Goal: Information Seeking & Learning: Learn about a topic

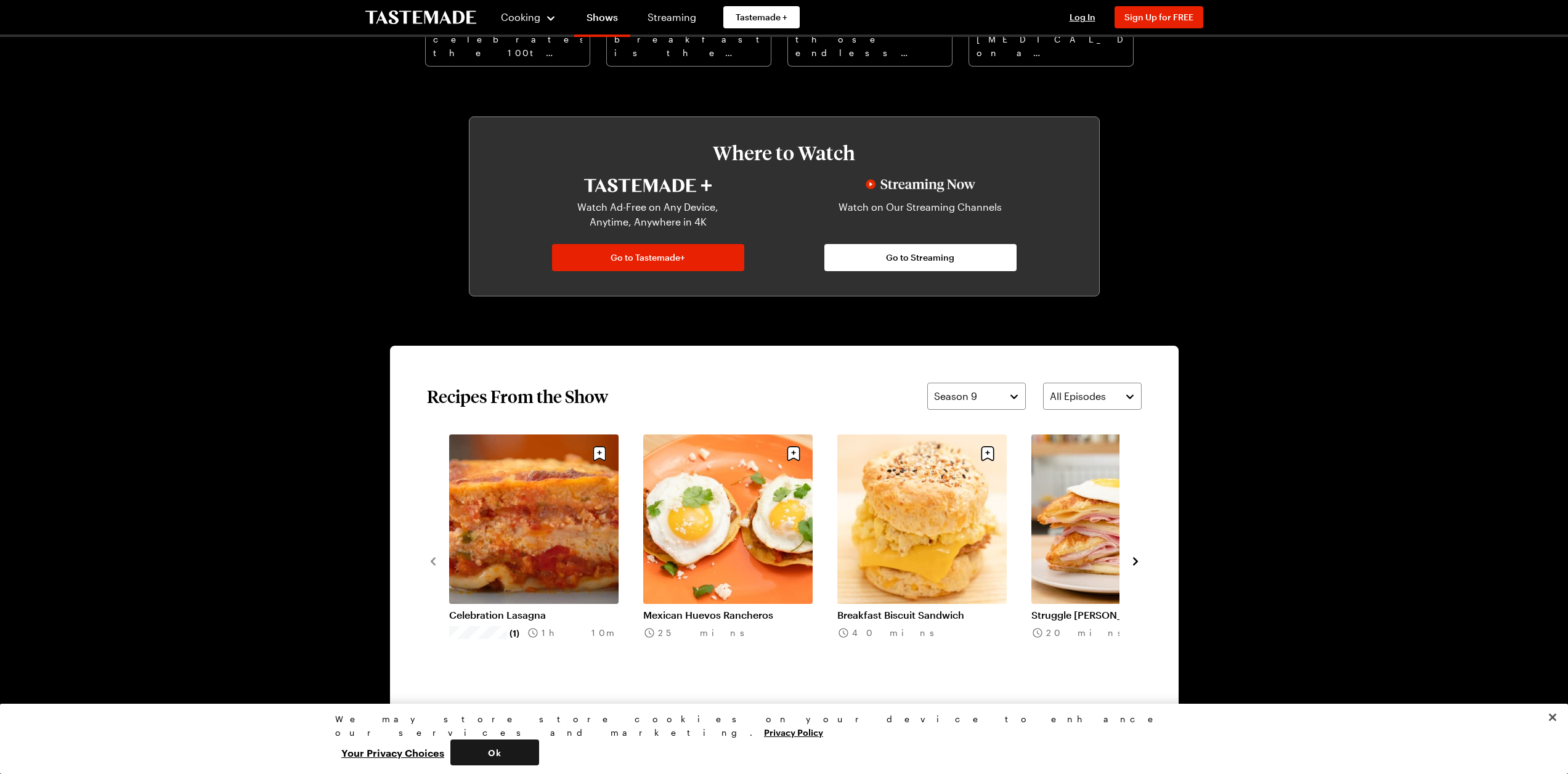
scroll to position [740, 0]
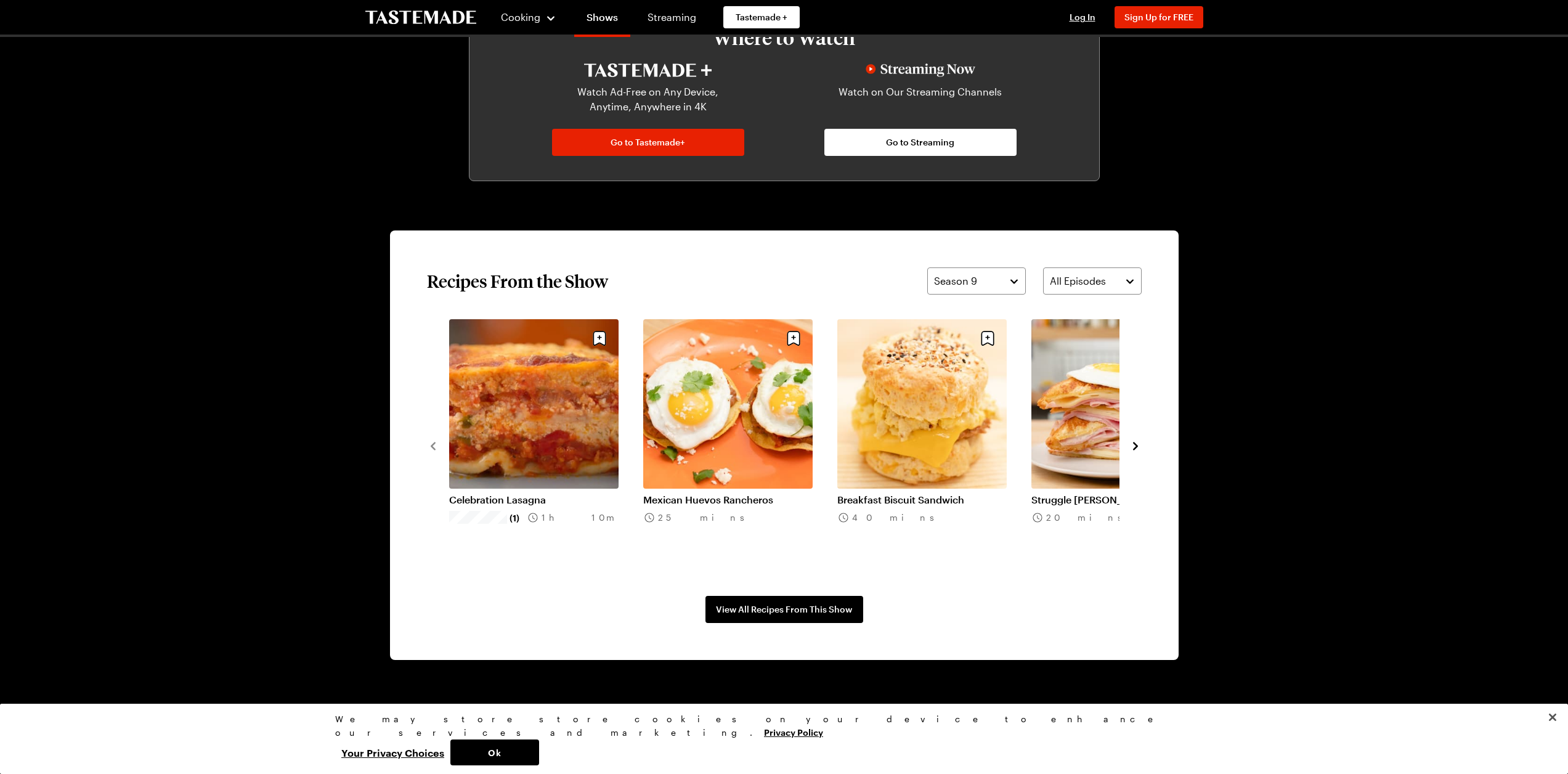
click at [791, 628] on section "Recipes From the Show Season 9 All Episodes Celebration Lasagna (1) 1h 10m Mexi…" at bounding box center [784, 445] width 789 height 429
click at [799, 608] on span "View All Recipes From This Show" at bounding box center [784, 609] width 136 height 12
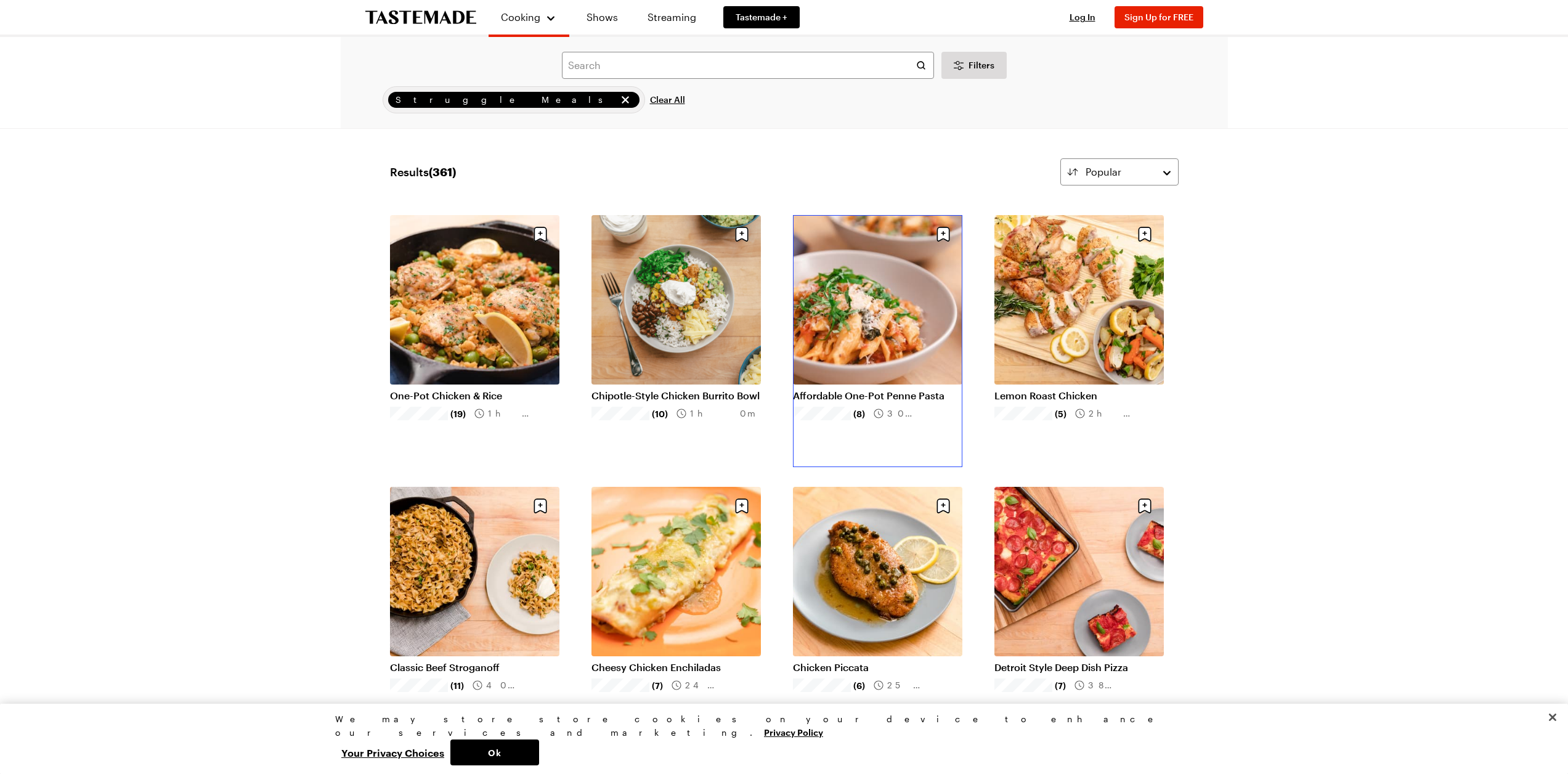
click at [855, 395] on link "Affordable One-Pot Penne Pasta" at bounding box center [877, 395] width 169 height 12
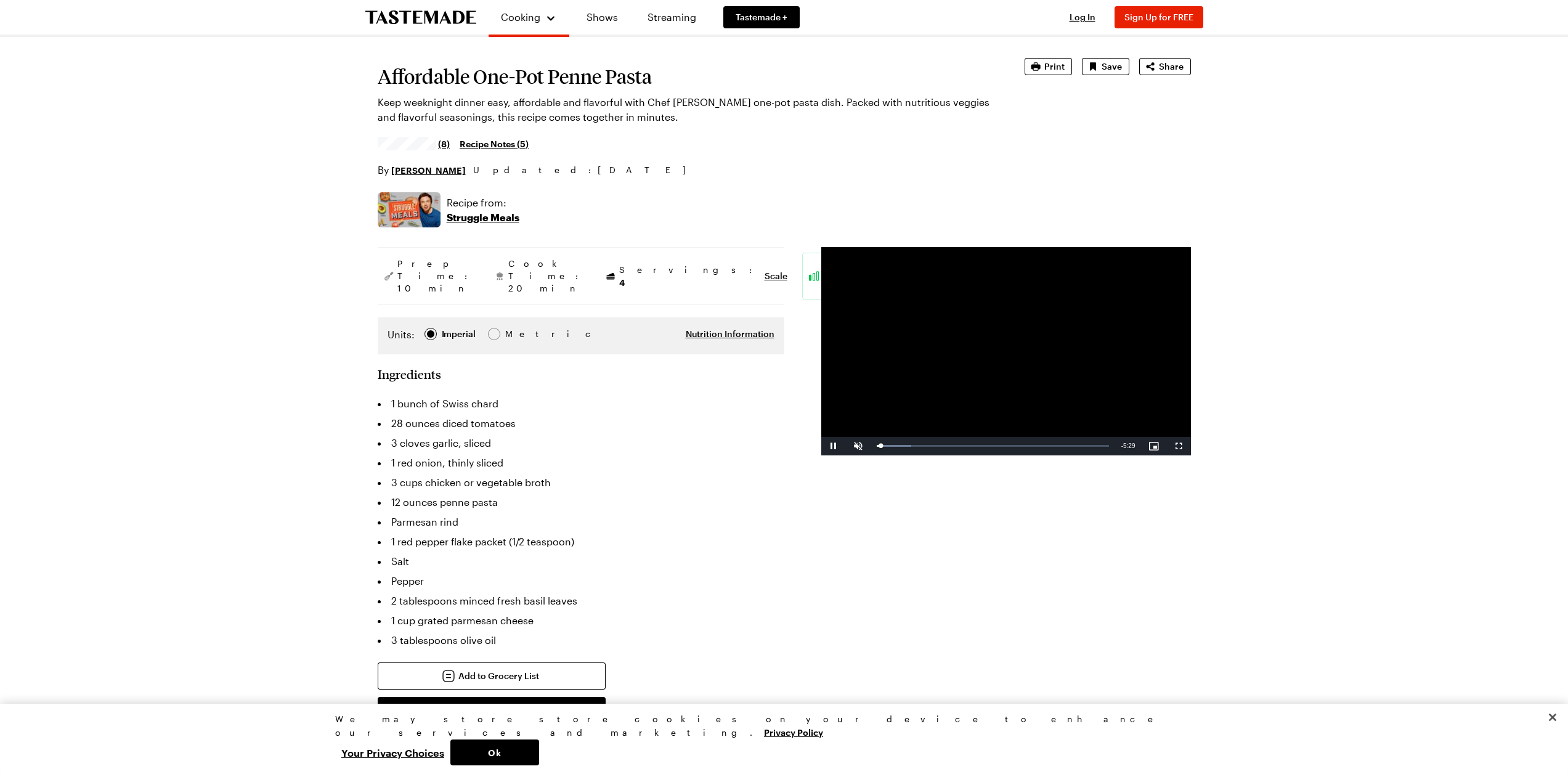
scroll to position [61, 0]
click at [832, 448] on span "Video Player" at bounding box center [834, 448] width 25 height 0
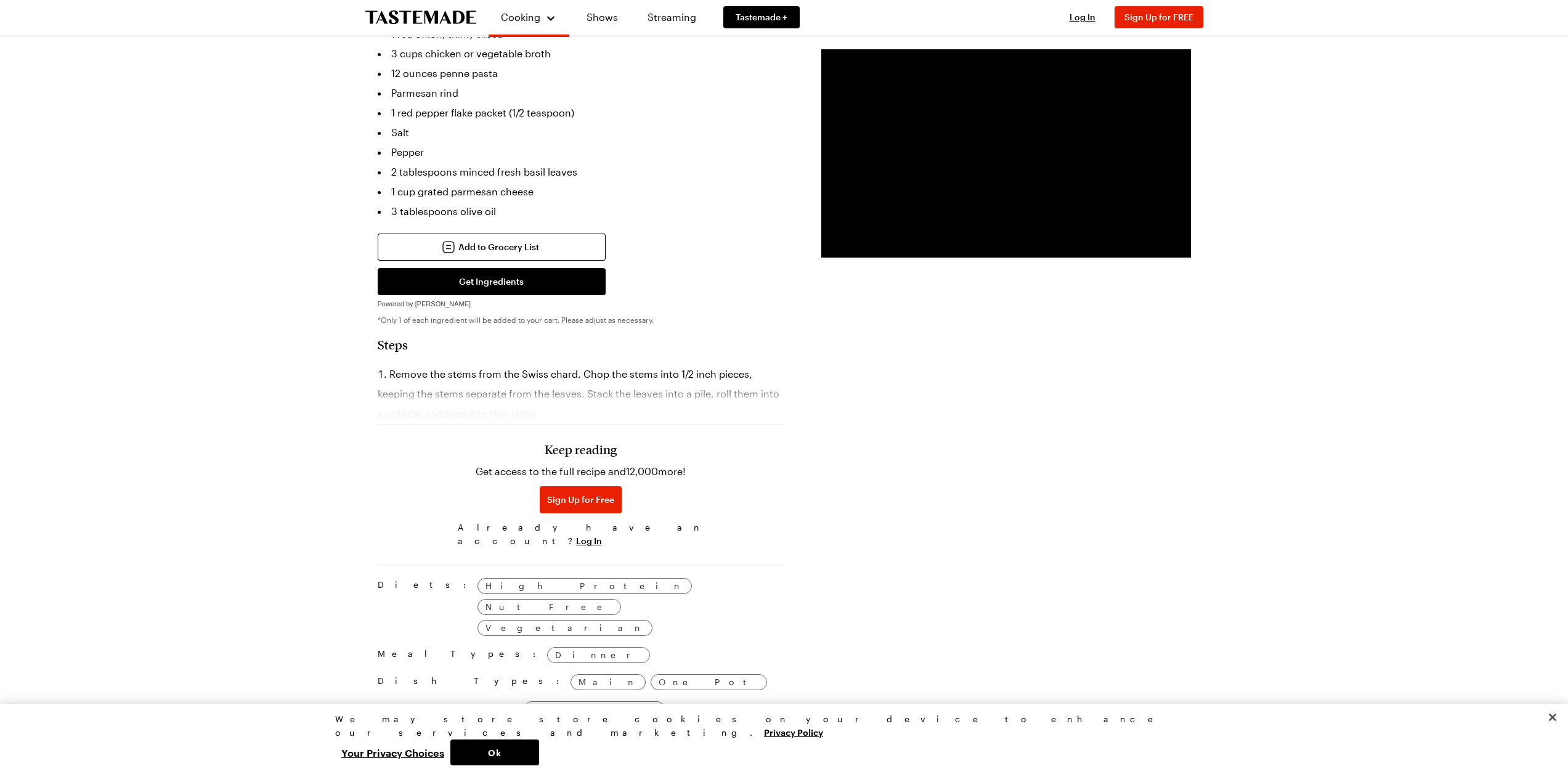
scroll to position [493, 0]
click at [505, 379] on div "Keep reading Get access to the full recipe and 12,000 more! Sign Up for Free Al…" at bounding box center [581, 465] width 407 height 172
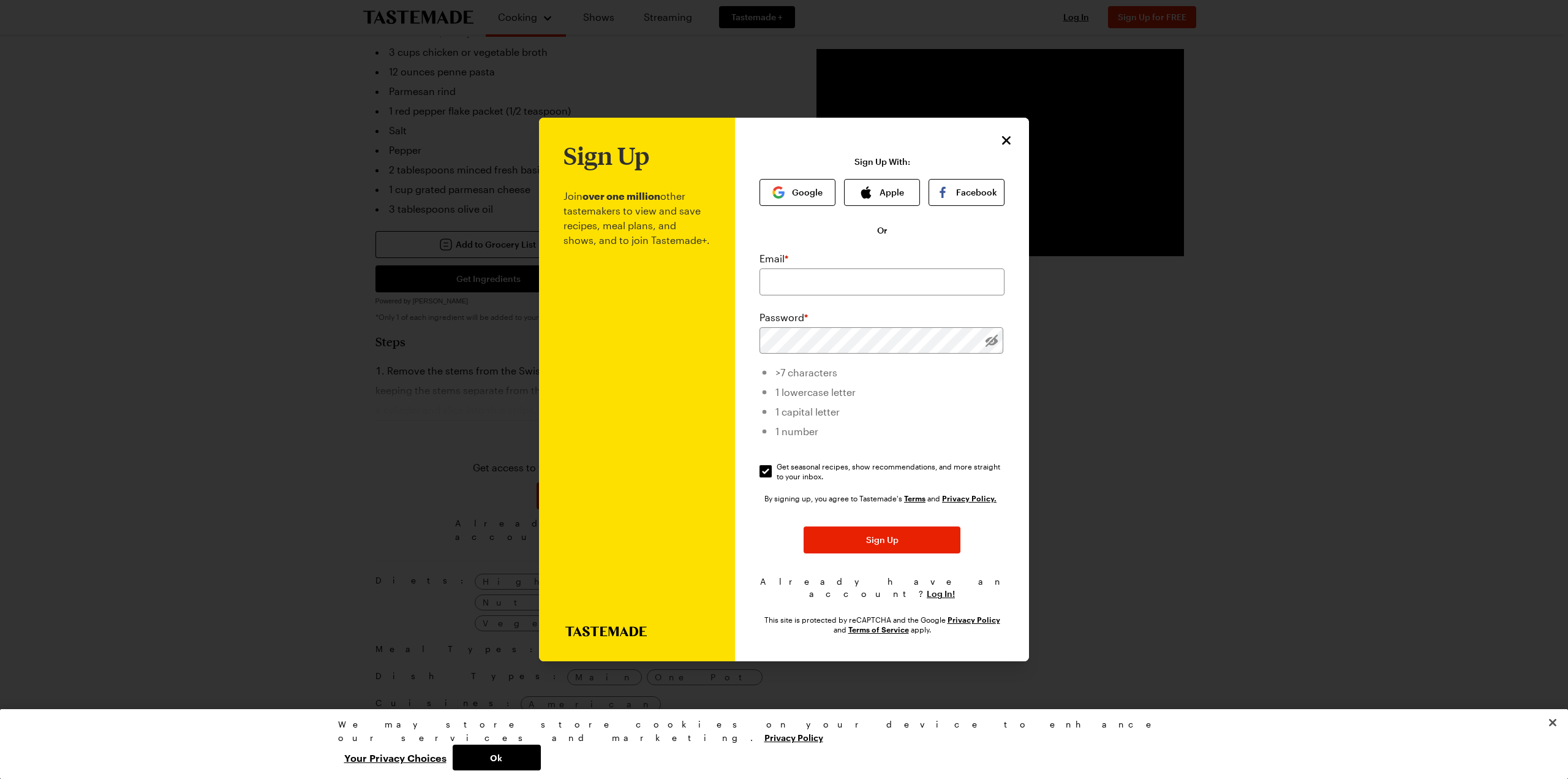
click at [1425, 488] on div at bounding box center [784, 390] width 1568 height 779
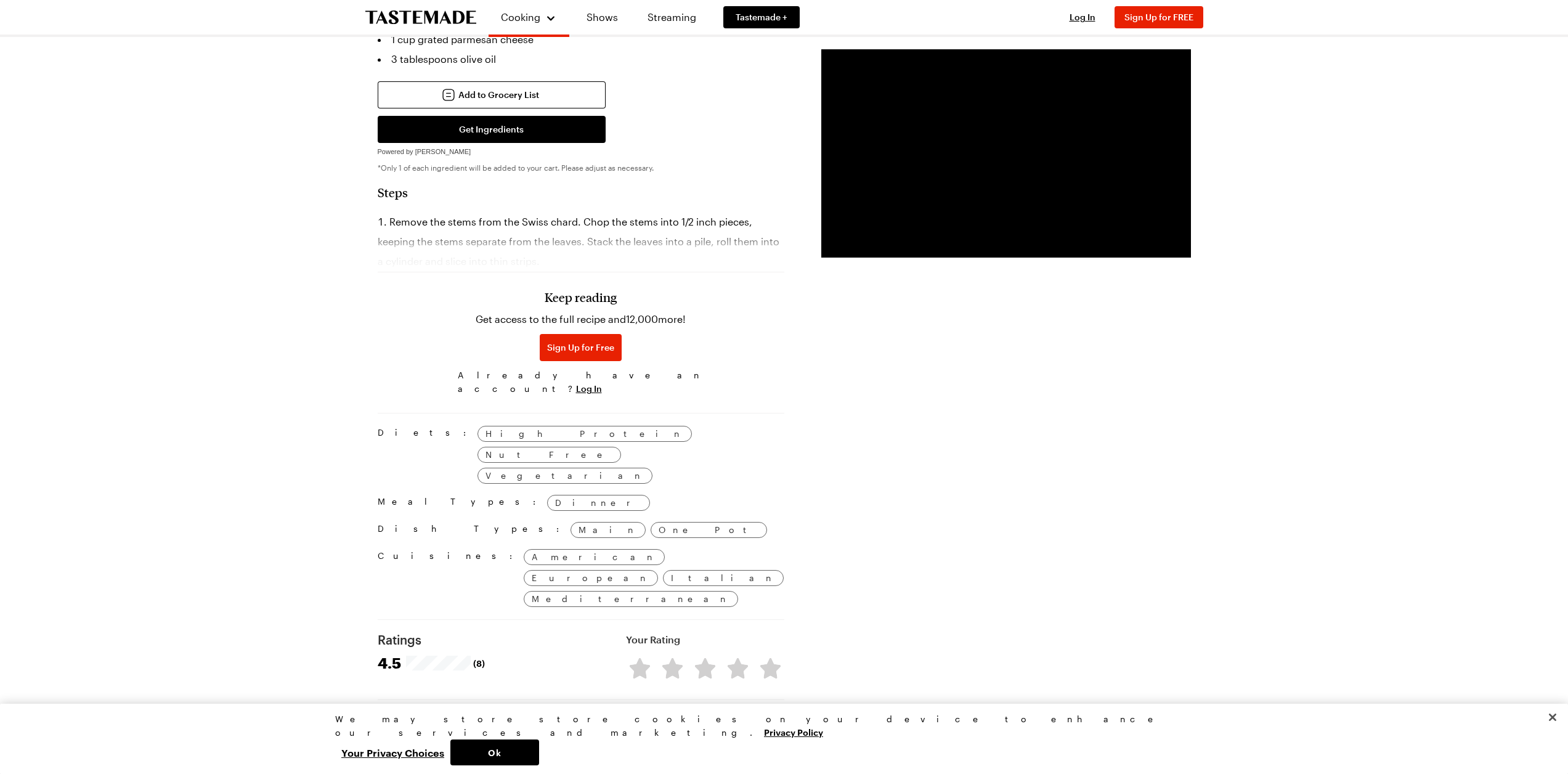
scroll to position [740, 0]
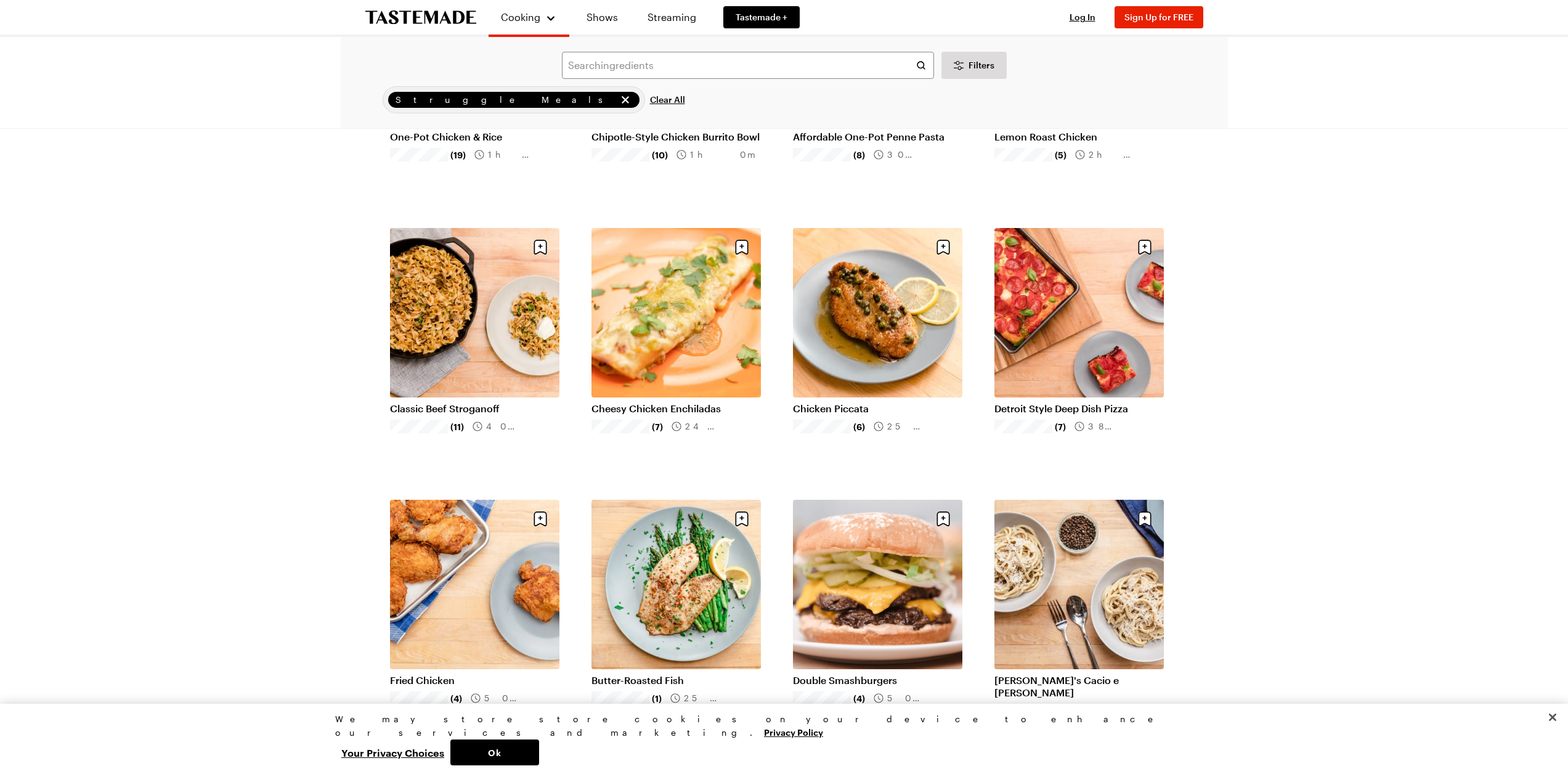
scroll to position [247, 0]
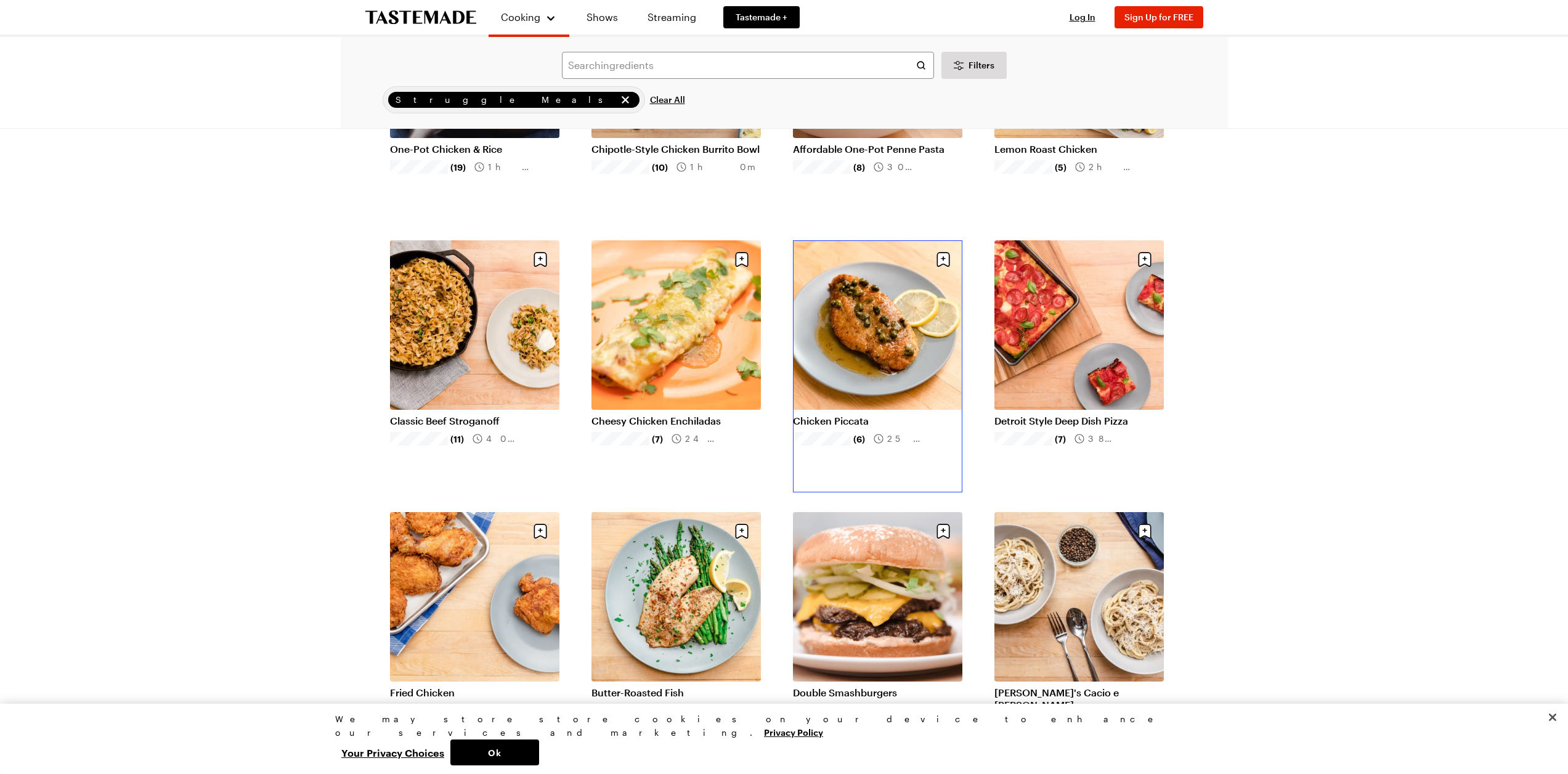
click at [899, 415] on link "Chicken Piccata" at bounding box center [877, 421] width 169 height 12
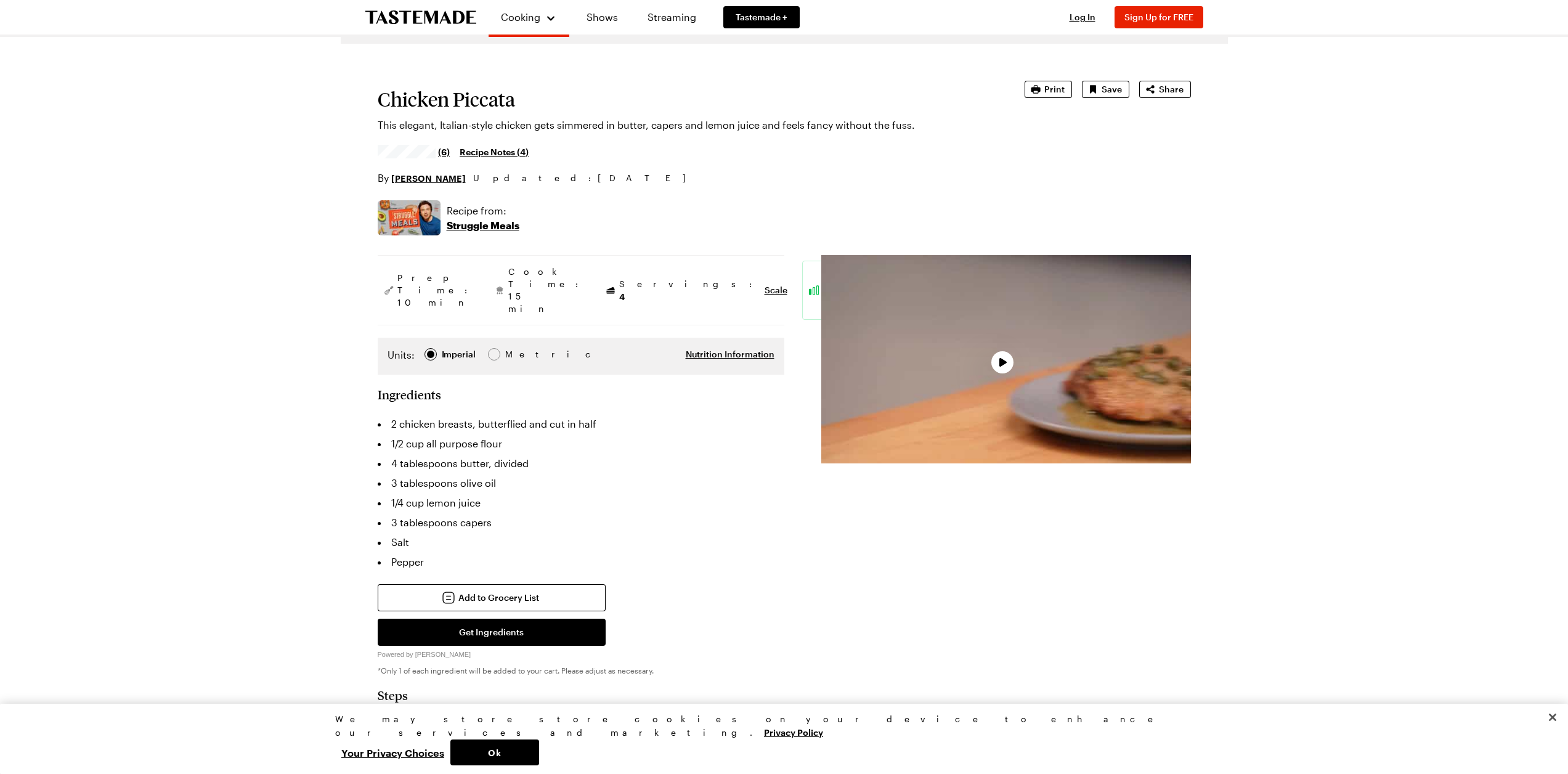
scroll to position [61, 0]
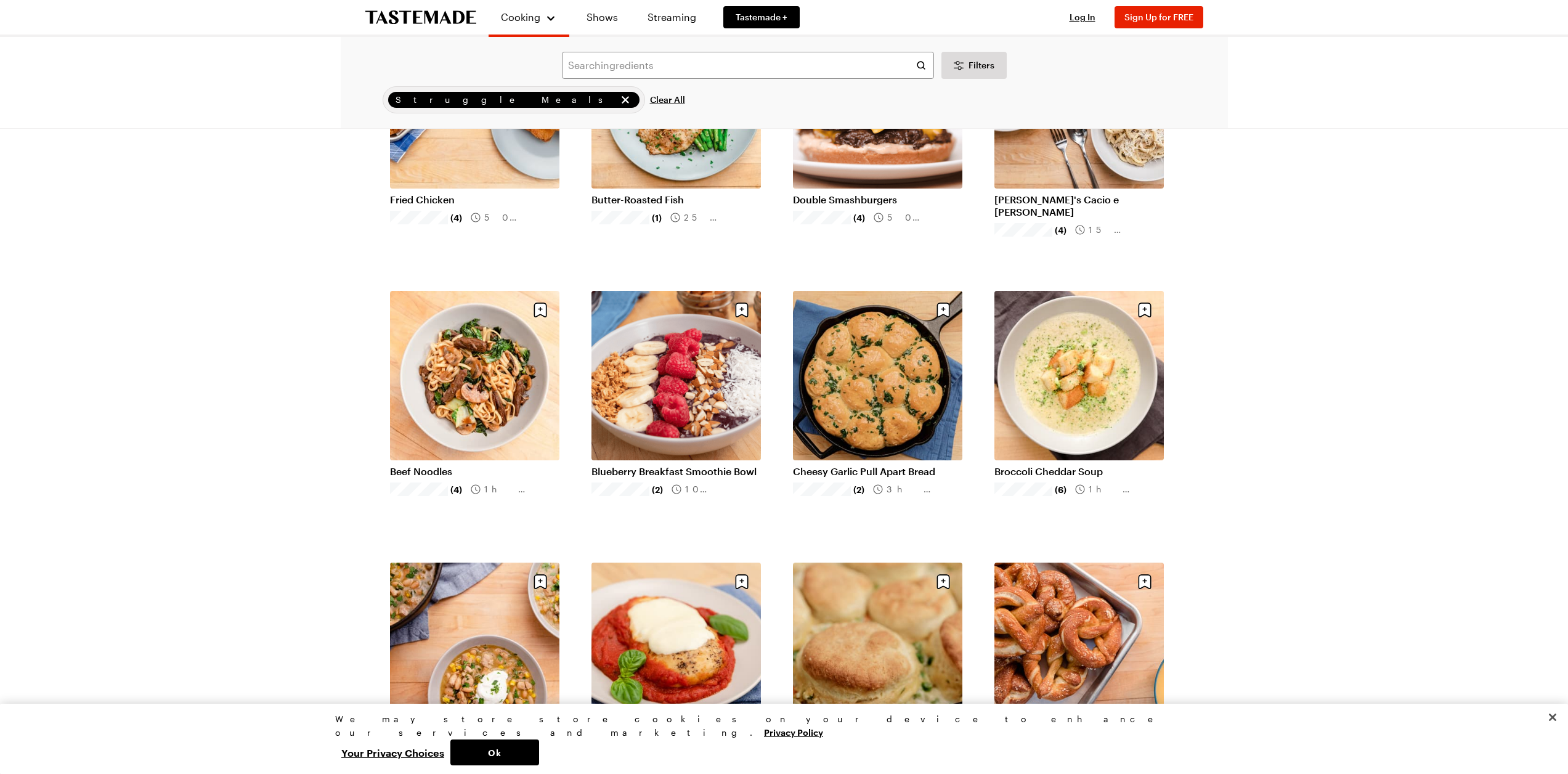
scroll to position [986, 0]
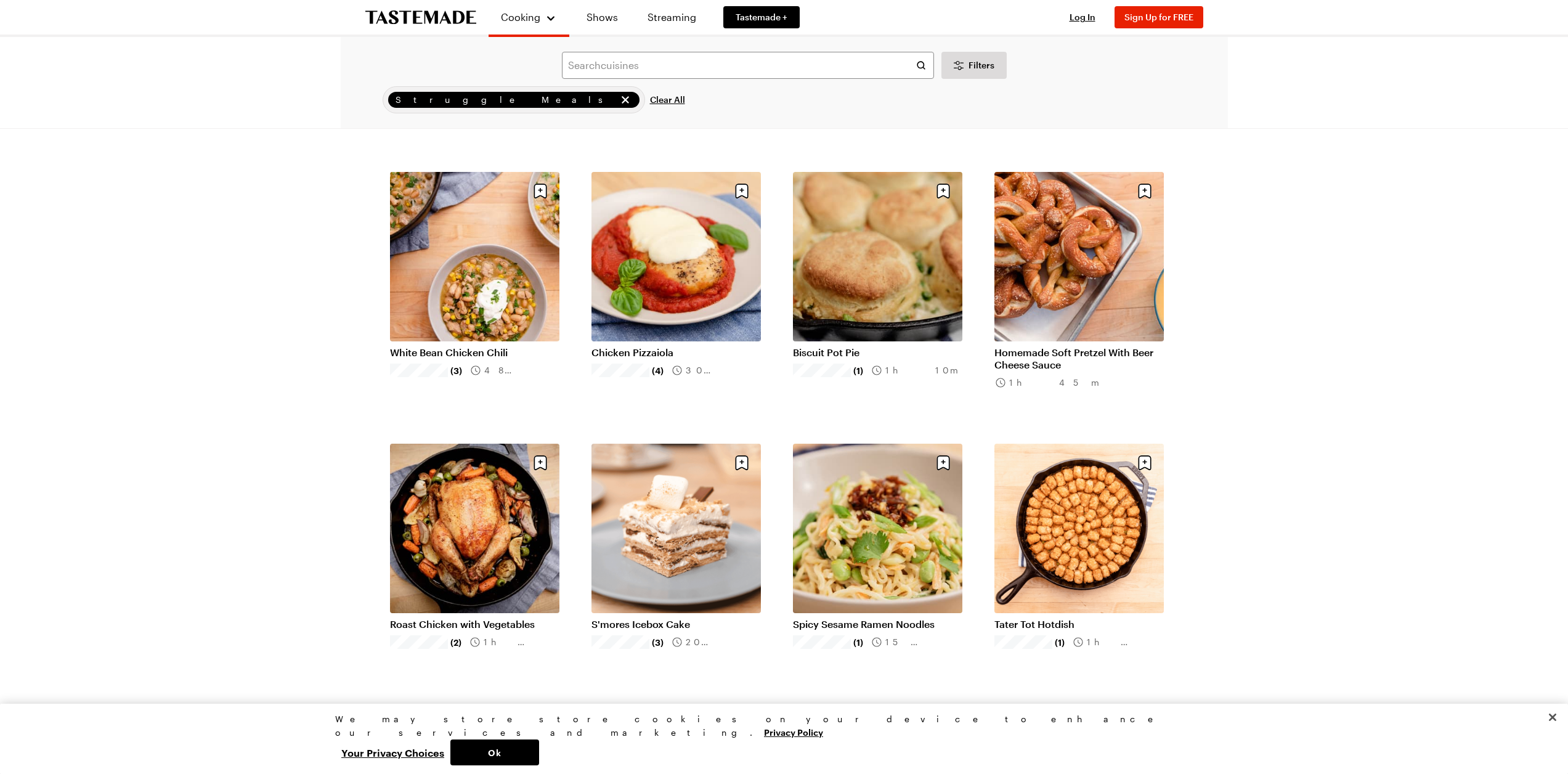
scroll to position [1109, 0]
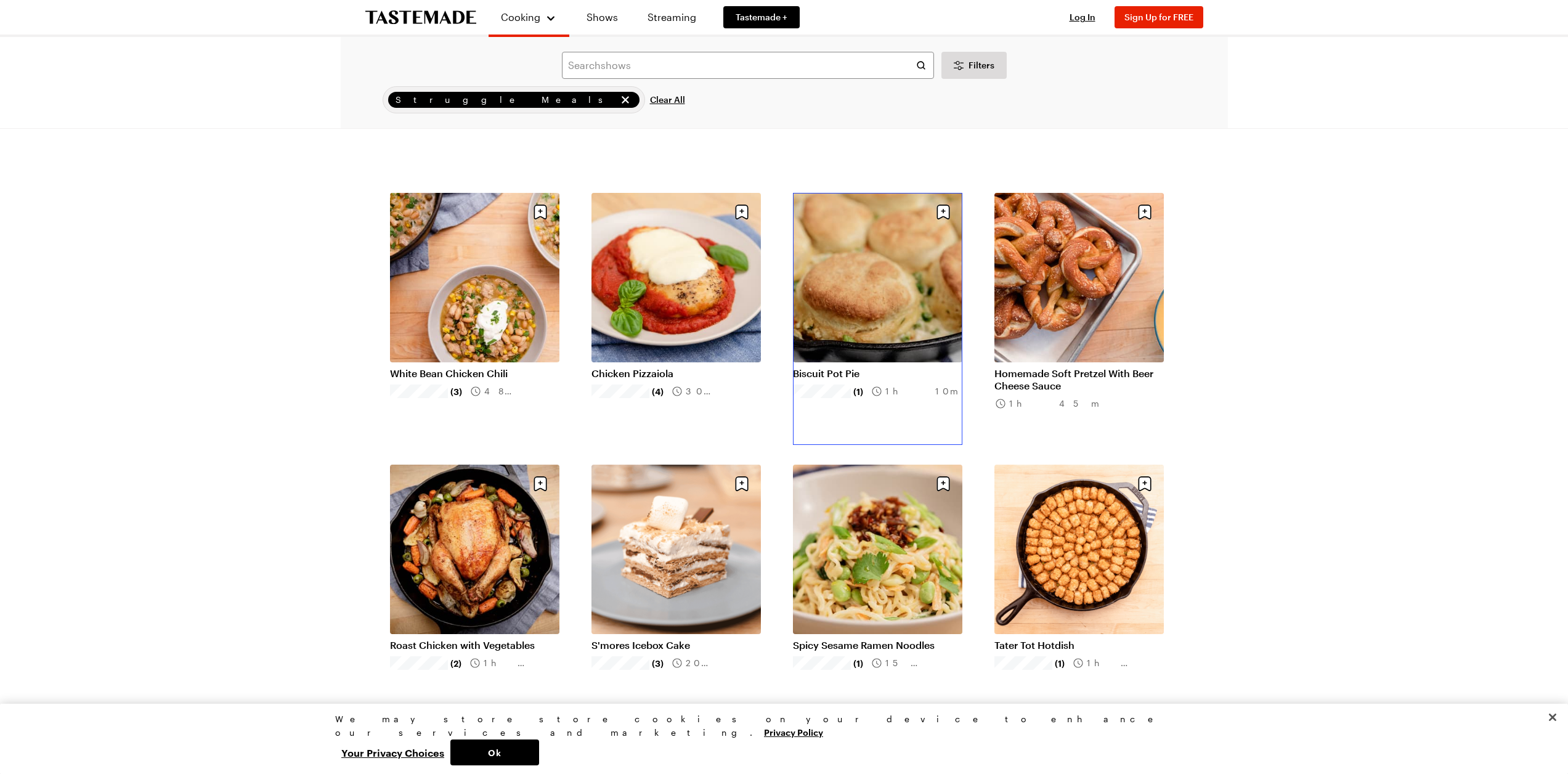
click at [919, 367] on link "Biscuit Pot Pie" at bounding box center [877, 373] width 169 height 12
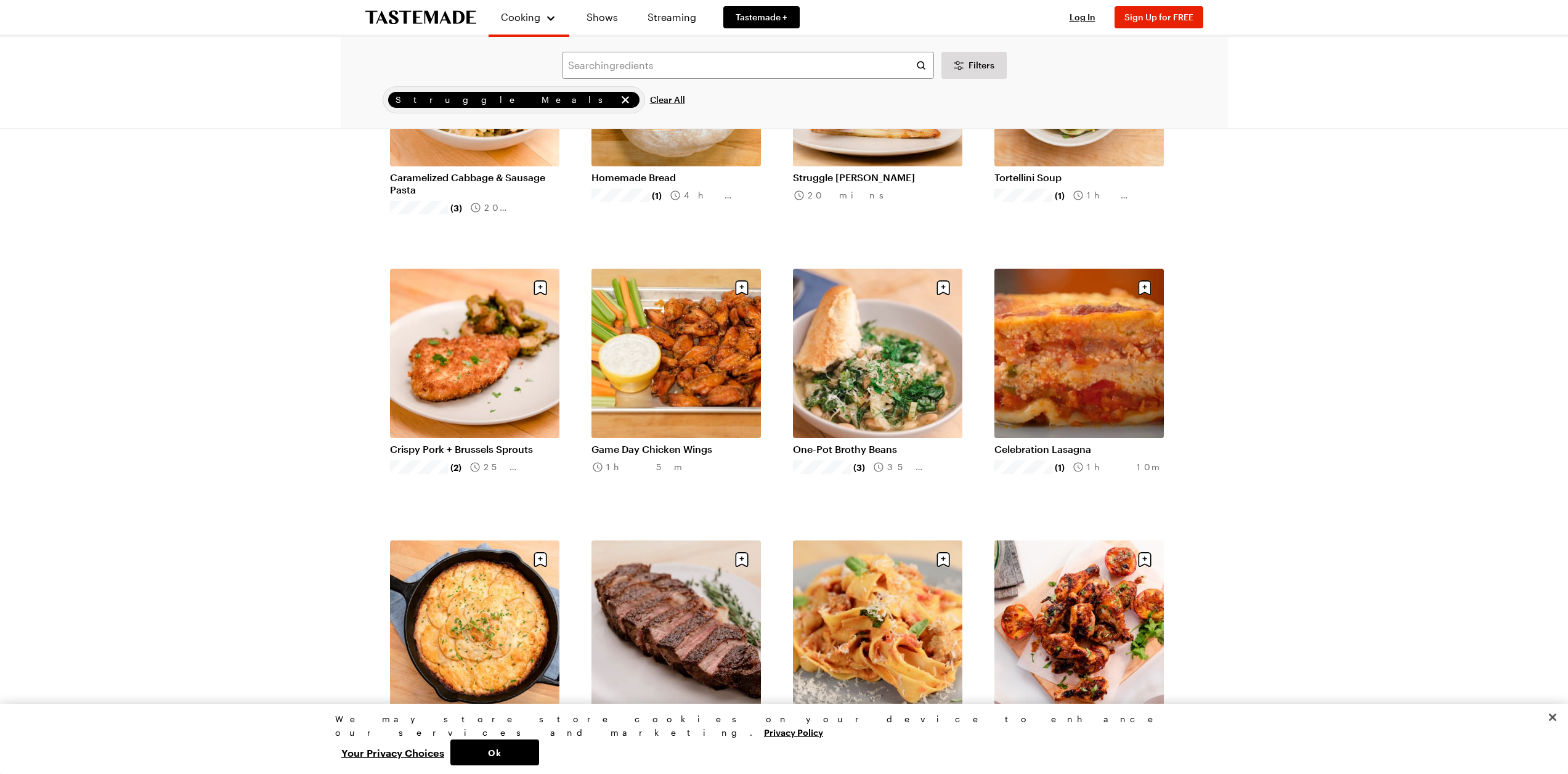
scroll to position [1910, 0]
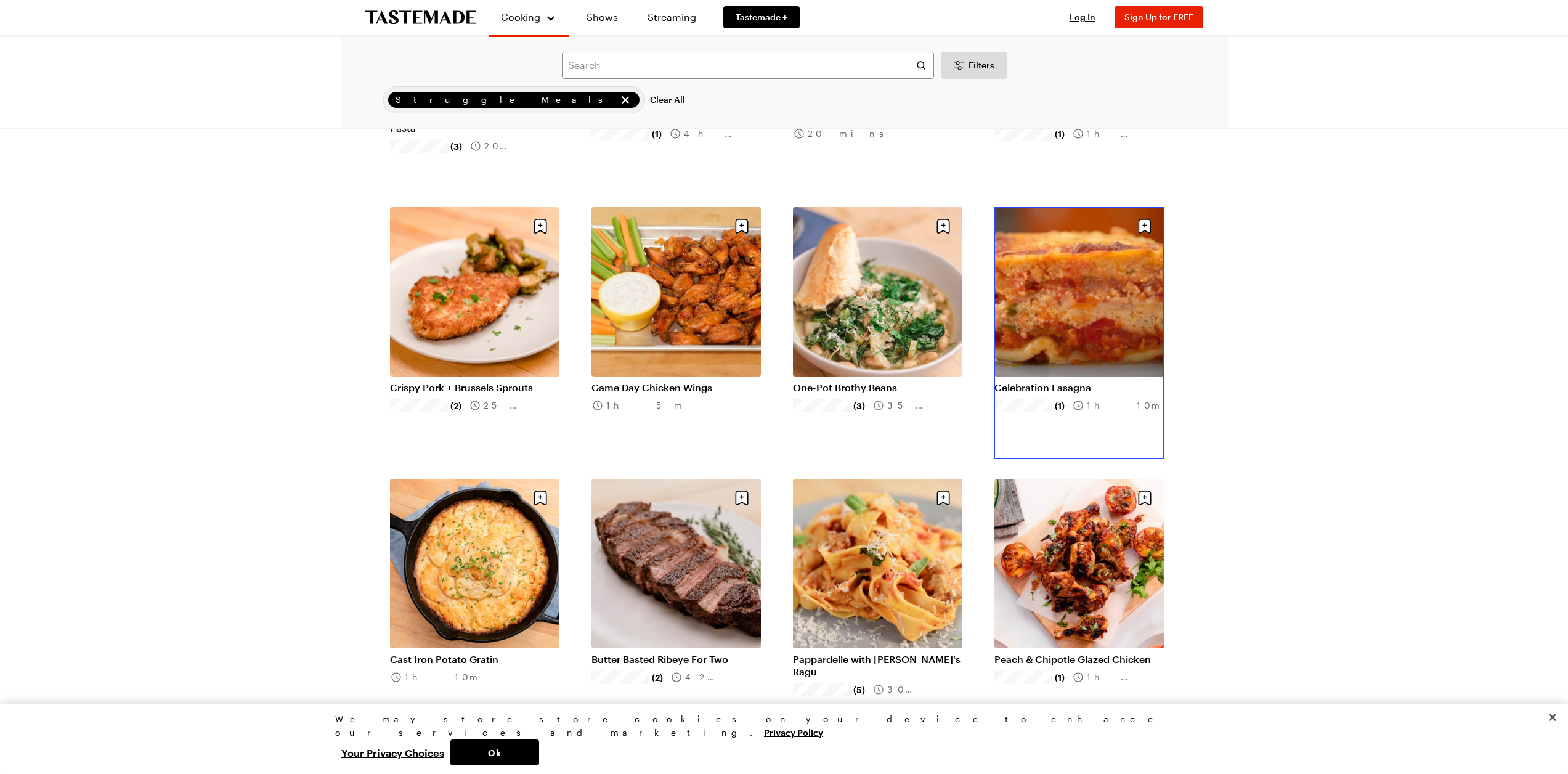
click at [1065, 382] on link "Celebration Lasagna" at bounding box center [1079, 388] width 169 height 12
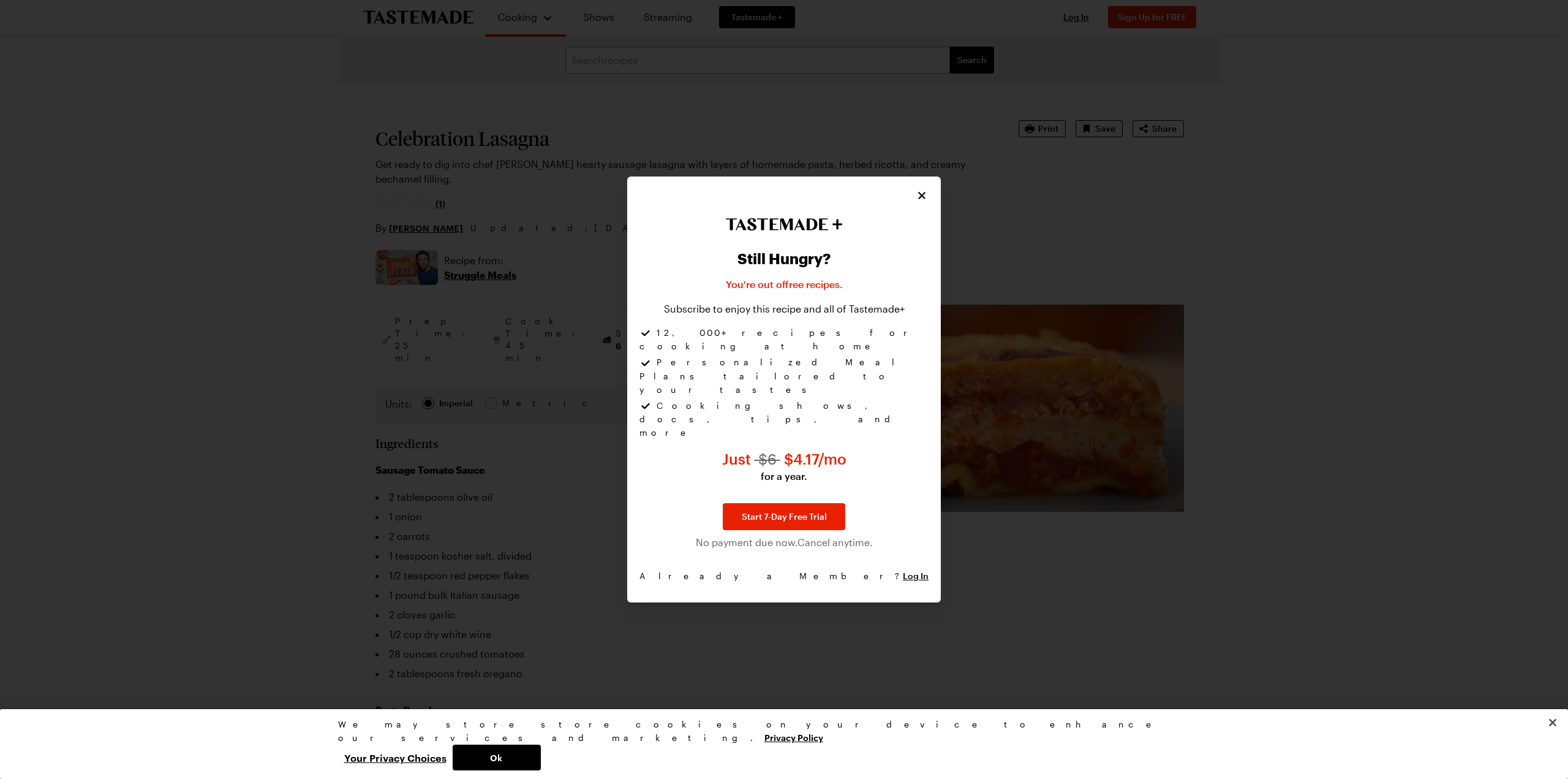
click at [1464, 515] on div at bounding box center [784, 390] width 1568 height 779
click at [1160, 375] on div at bounding box center [784, 390] width 1568 height 779
drag, startPoint x: 358, startPoint y: 413, endPoint x: 322, endPoint y: 364, distance: 60.8
click at [349, 413] on div at bounding box center [784, 390] width 1568 height 779
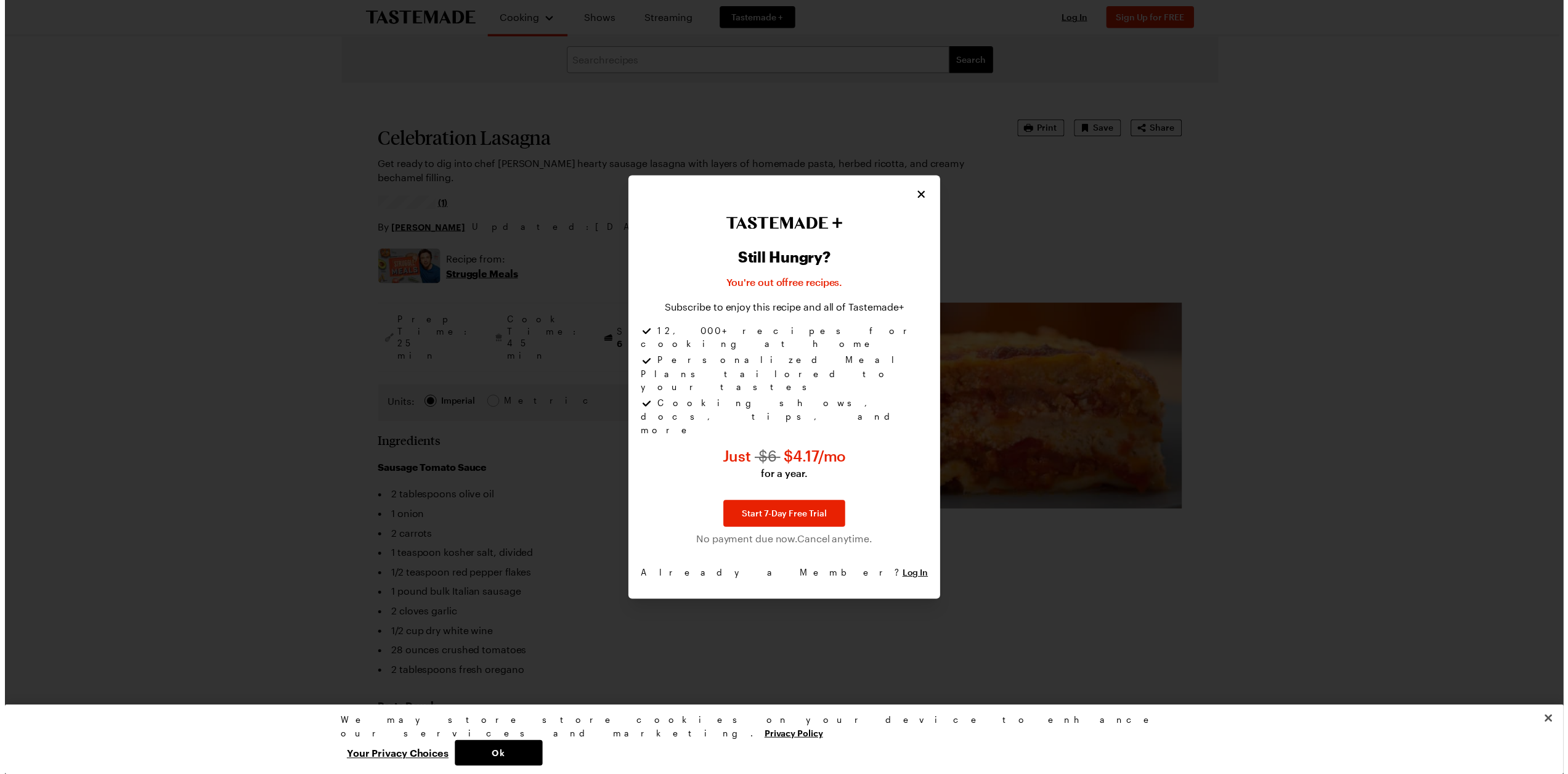
scroll to position [1910, 0]
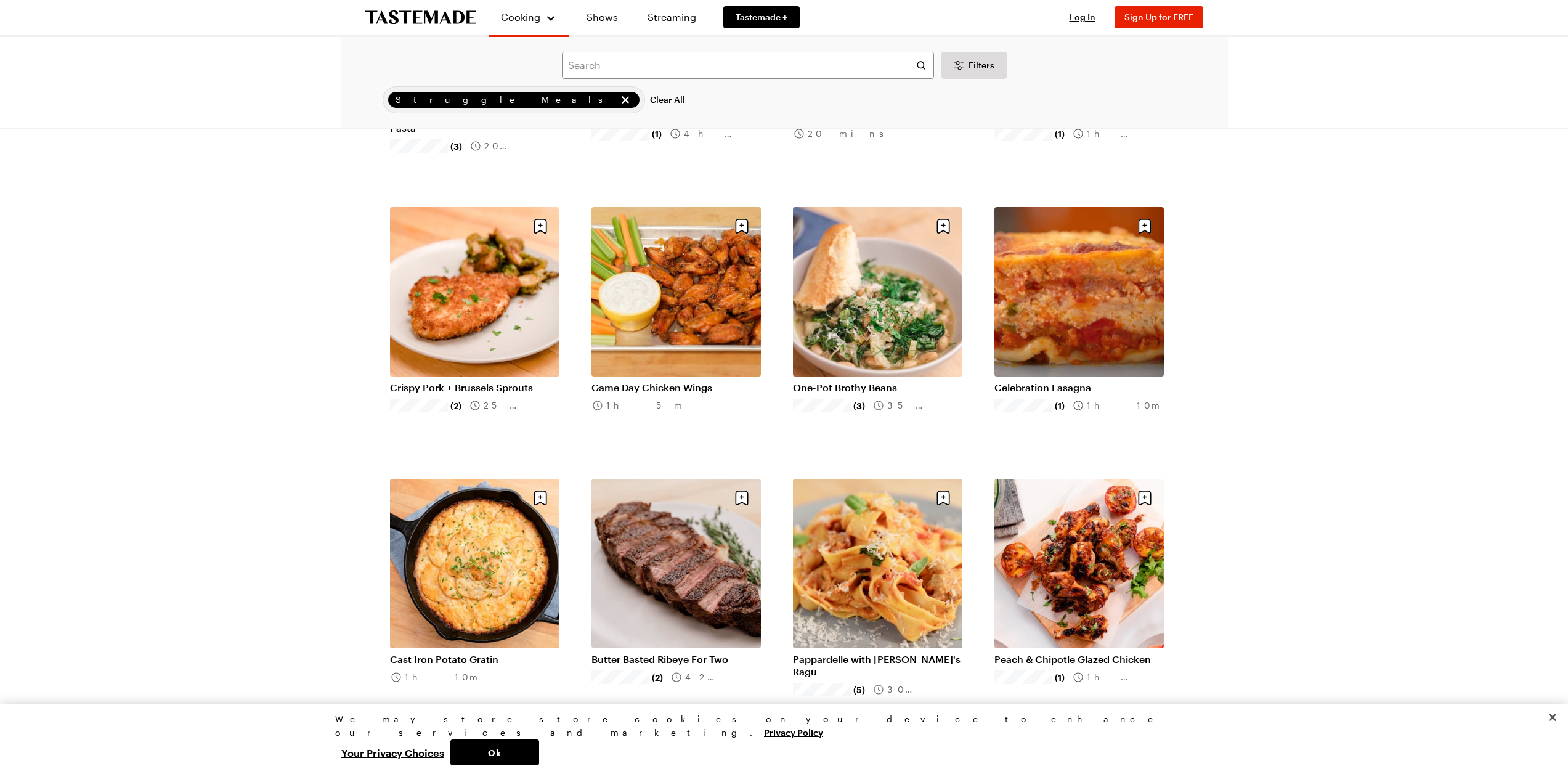
click at [1478, 454] on div "Cooking Shows Streaming Tastemade + Log In Sign Up Log In Sign Up for FREE Sear…" at bounding box center [784, 123] width 1568 height 4068
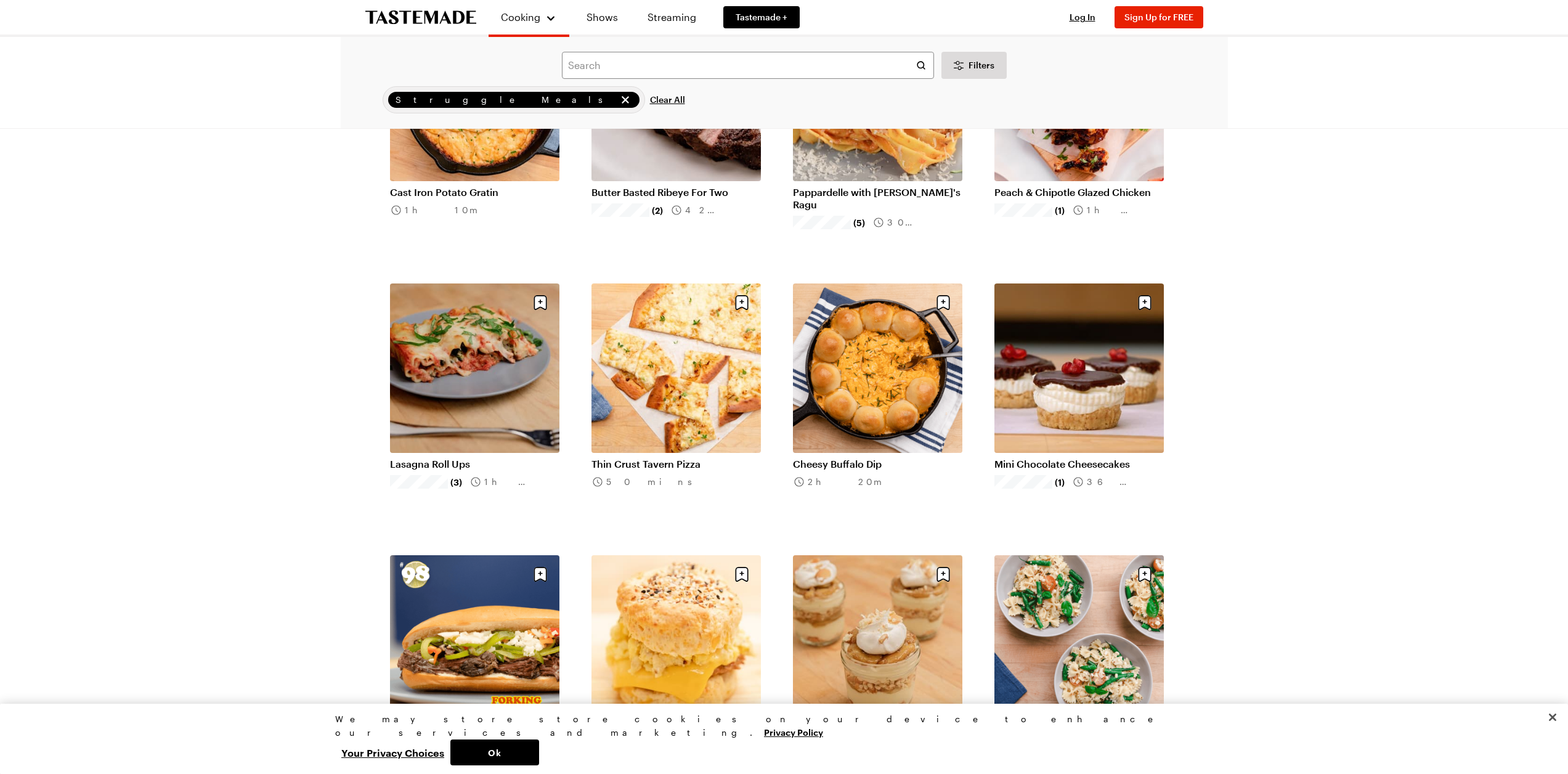
scroll to position [2588, 0]
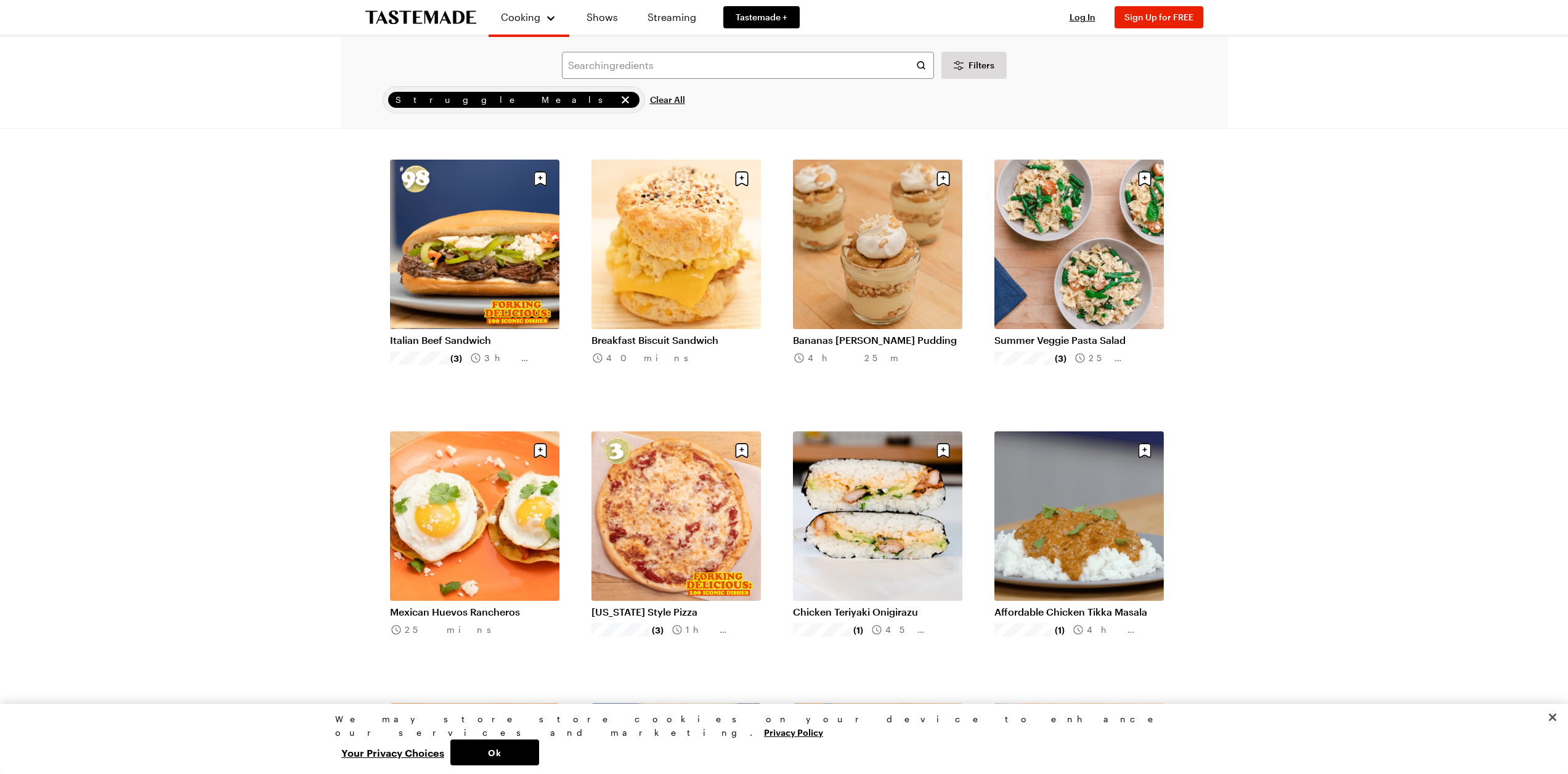
scroll to position [2835, 0]
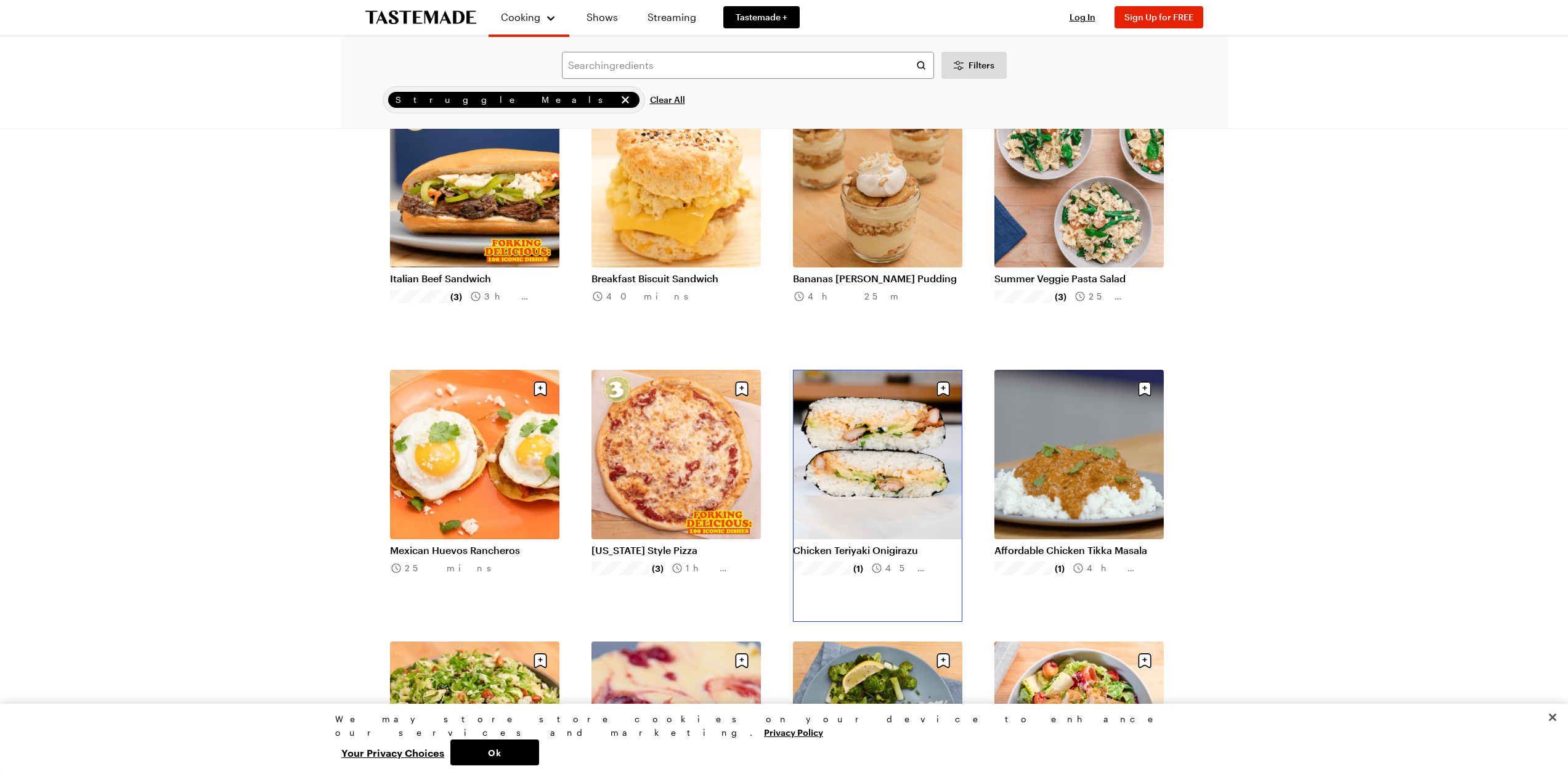
click at [870, 544] on link "Chicken Teriyaki Onigirazu" at bounding box center [877, 550] width 169 height 12
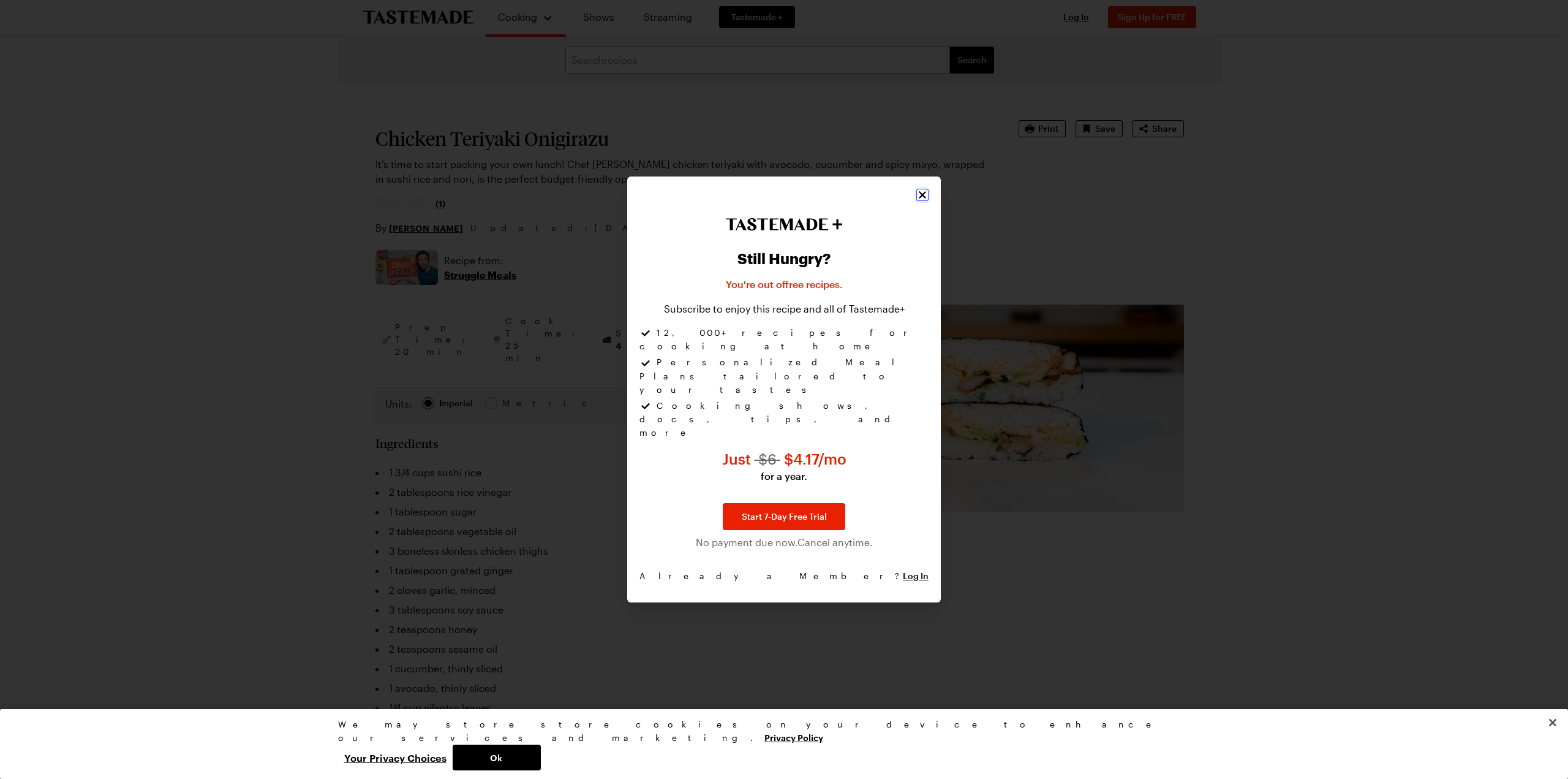
click at [924, 199] on icon "Close" at bounding box center [923, 195] width 8 height 8
